Goal: Transaction & Acquisition: Purchase product/service

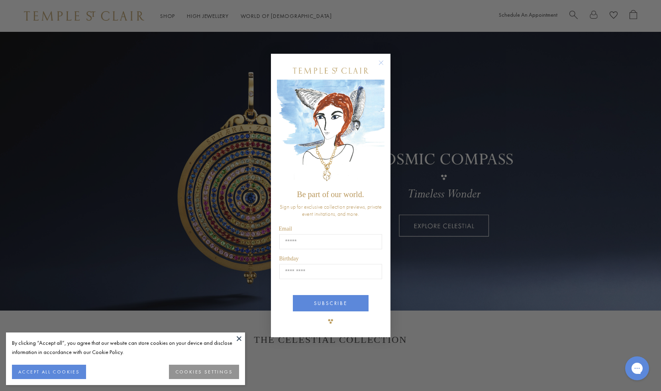
click at [170, 16] on div "Close dialog Be part of our world. Sign up for exclusive collection previews, p…" at bounding box center [330, 195] width 661 height 391
click at [381, 63] on circle "Close dialog" at bounding box center [381, 63] width 10 height 10
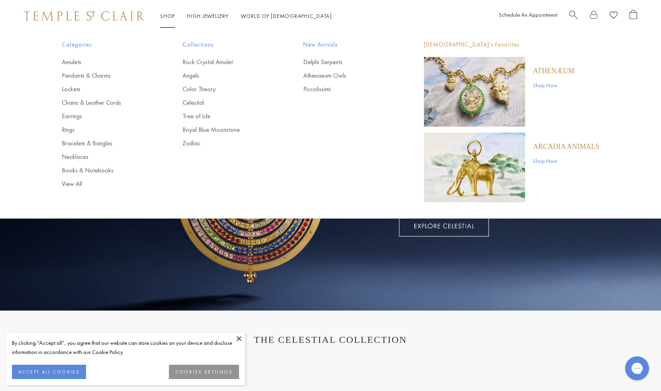
click at [167, 15] on link "Shop Shop" at bounding box center [167, 15] width 15 height 7
click at [105, 74] on link "Pendants & Charms" at bounding box center [106, 75] width 89 height 9
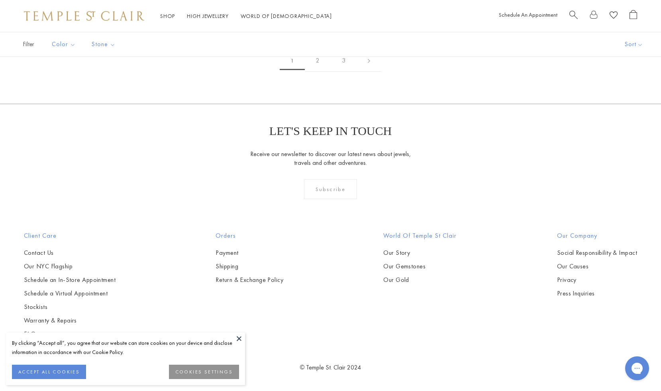
scroll to position [4922, 0]
click at [319, 72] on link "2" at bounding box center [318, 61] width 26 height 22
click at [356, 61] on link "3" at bounding box center [356, 61] width 26 height 22
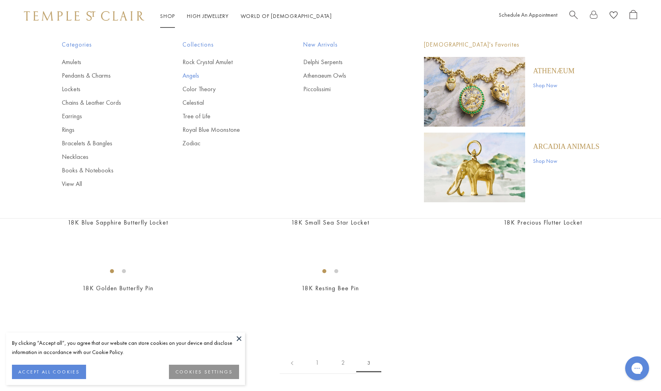
click at [196, 75] on link "Angels" at bounding box center [227, 75] width 89 height 9
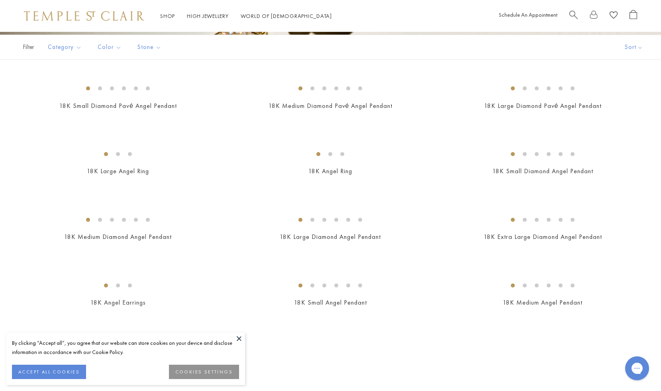
scroll to position [163, 0]
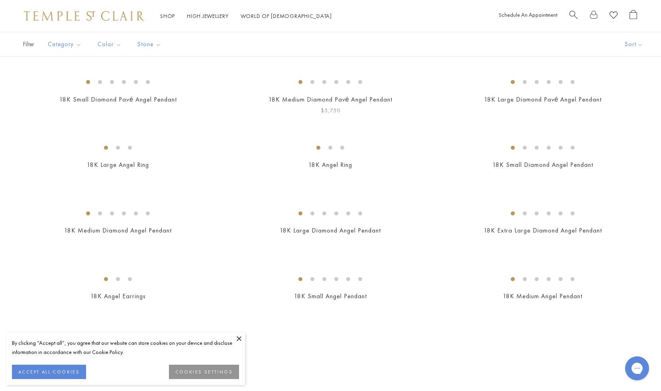
click at [0, 0] on img at bounding box center [0, 0] width 0 height 0
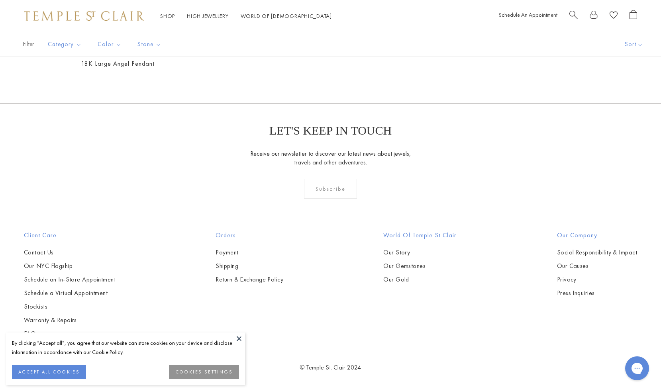
scroll to position [944, 0]
click at [0, 0] on img at bounding box center [0, 0] width 0 height 0
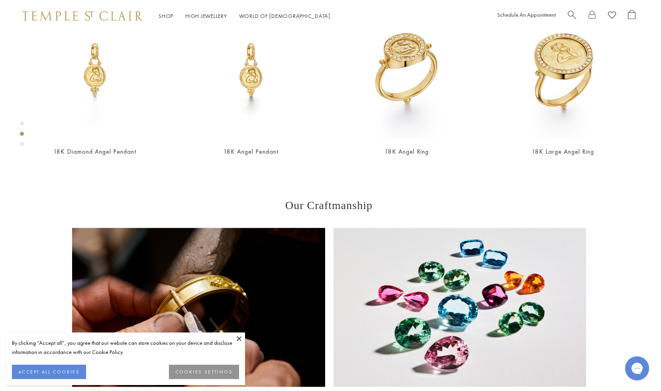
scroll to position [392, 2]
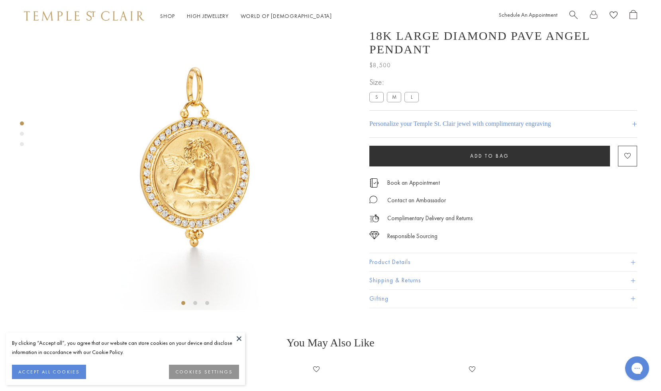
click at [395, 102] on label "M" at bounding box center [394, 97] width 14 height 10
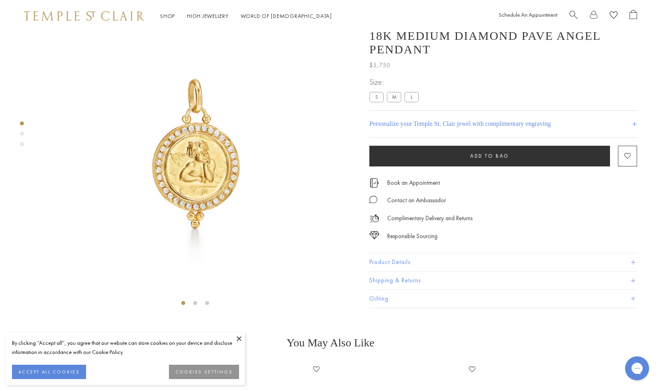
click at [416, 102] on label "L" at bounding box center [412, 97] width 14 height 10
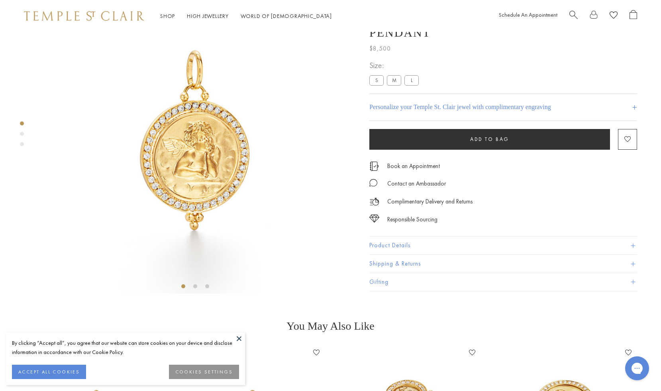
scroll to position [51, 0]
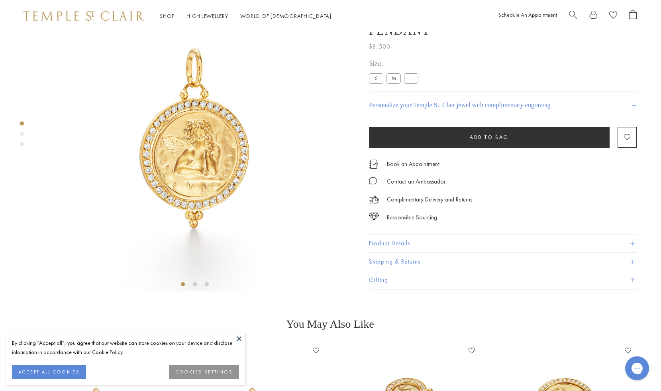
click at [633, 253] on button "Product Details" at bounding box center [503, 244] width 268 height 18
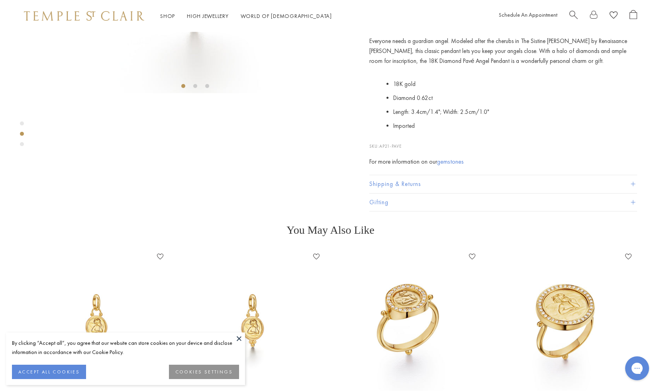
scroll to position [248, 0]
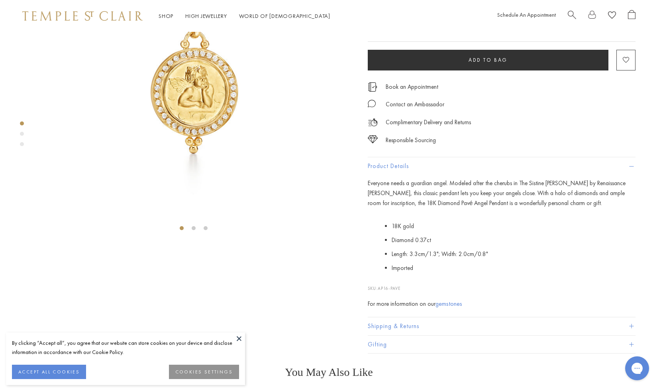
scroll to position [110, 2]
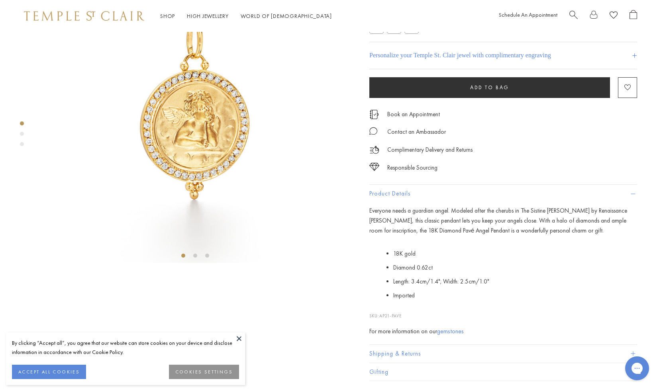
scroll to position [81, 0]
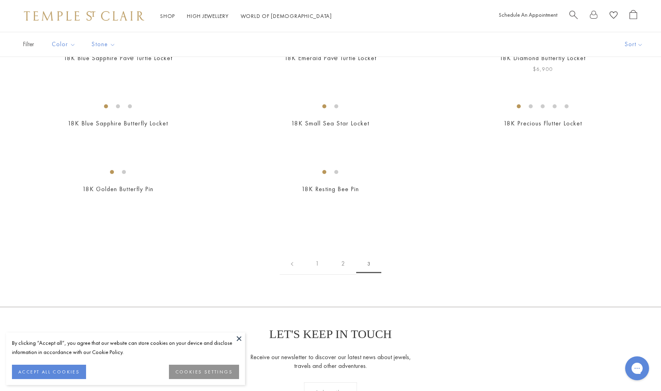
scroll to position [122, 0]
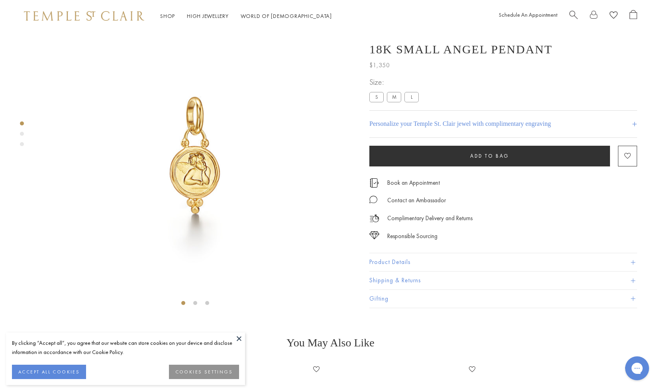
click at [634, 265] on span at bounding box center [633, 262] width 4 height 4
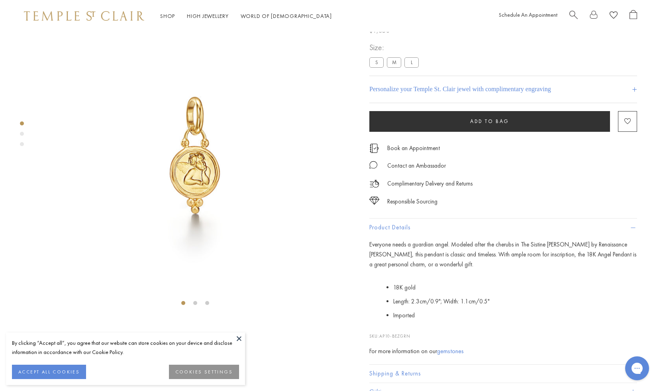
click at [396, 67] on label "M" at bounding box center [394, 62] width 14 height 10
